Goal: Task Accomplishment & Management: Manage account settings

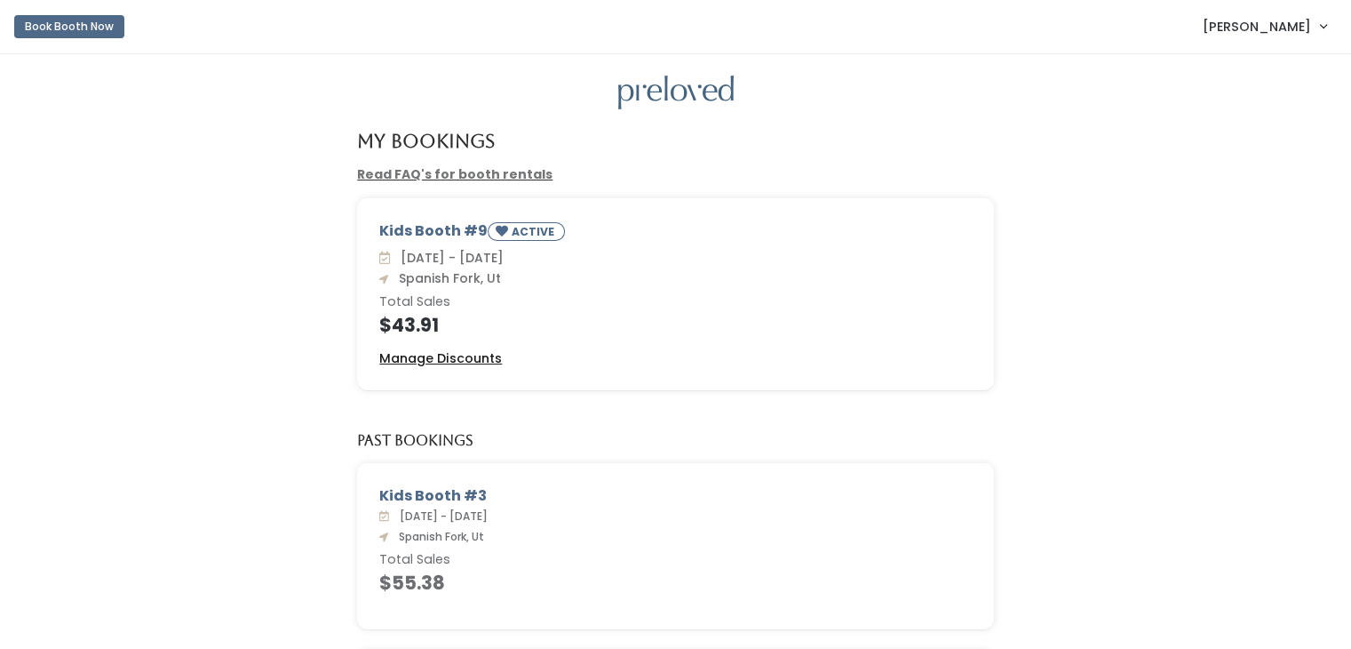
click at [450, 354] on u "Manage Discounts" at bounding box center [440, 358] width 123 height 18
click at [29, 272] on div "Kids Booth #9 ACTIVE Sat. Aug 23 - Fri. Aug 29 Spanish Fork, Ut Total Sales $43…" at bounding box center [676, 304] width 1316 height 213
